Goal: Find contact information: Find contact information

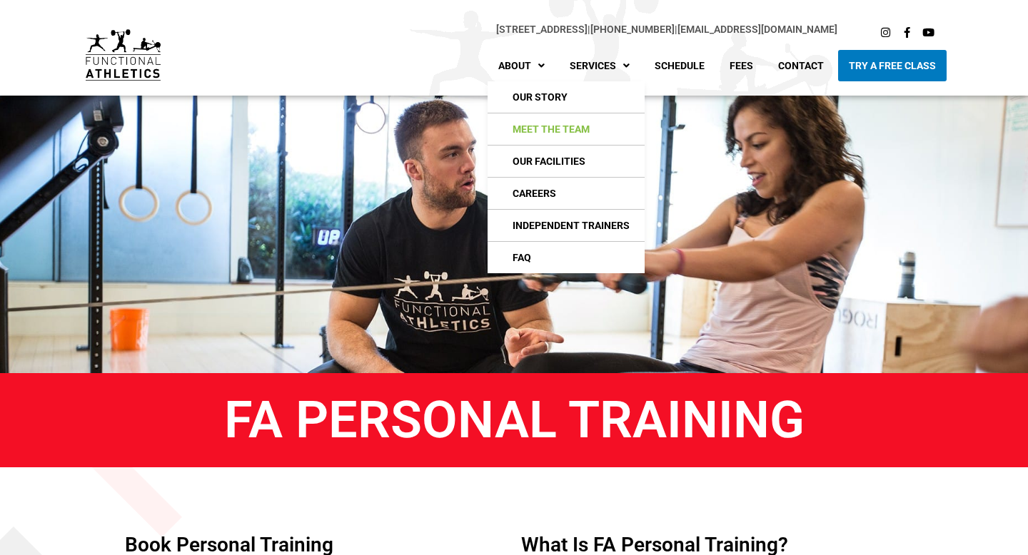
click at [565, 124] on link "Meet The Team" at bounding box center [566, 129] width 157 height 31
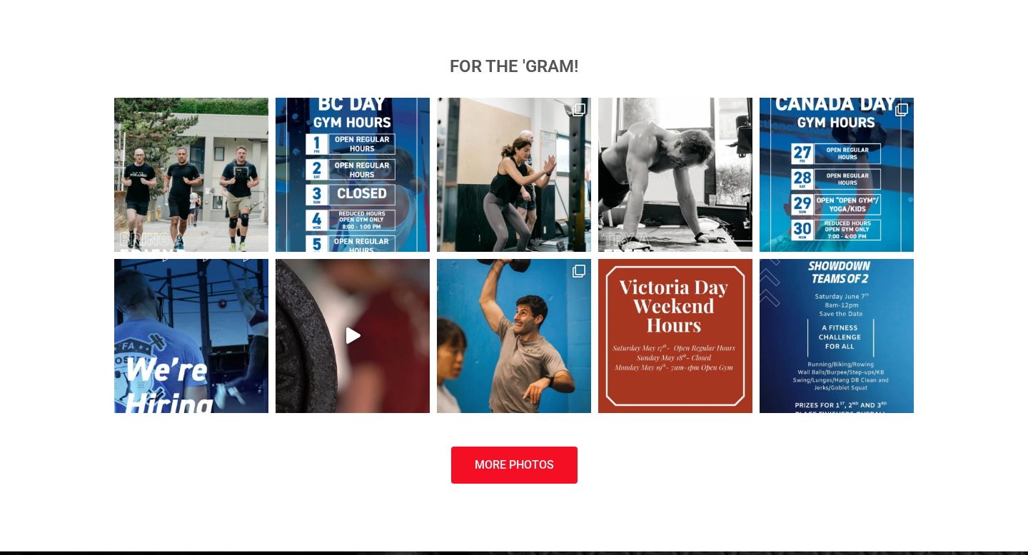
scroll to position [5689, 0]
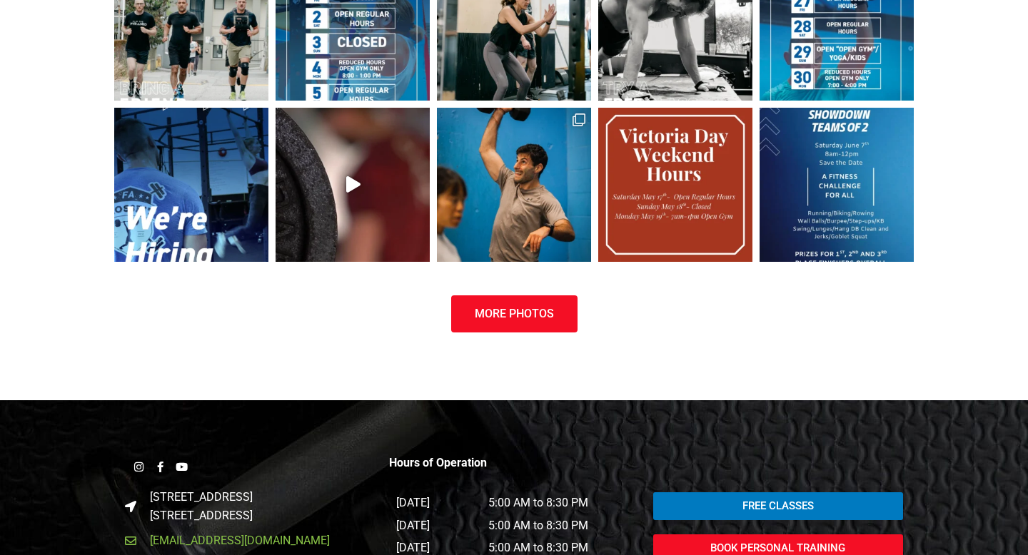
drag, startPoint x: 322, startPoint y: 358, endPoint x: 302, endPoint y: 368, distance: 22.4
click at [302, 488] on ul "[STREET_ADDRESS] [EMAIL_ADDRESS][DOMAIN_NAME] 604.781.7634 778.875.4825" at bounding box center [250, 543] width 250 height 111
copy ul "[EMAIL_ADDRESS][DOMAIN_NAME]"
